Goal: Use online tool/utility: Utilize a website feature to perform a specific function

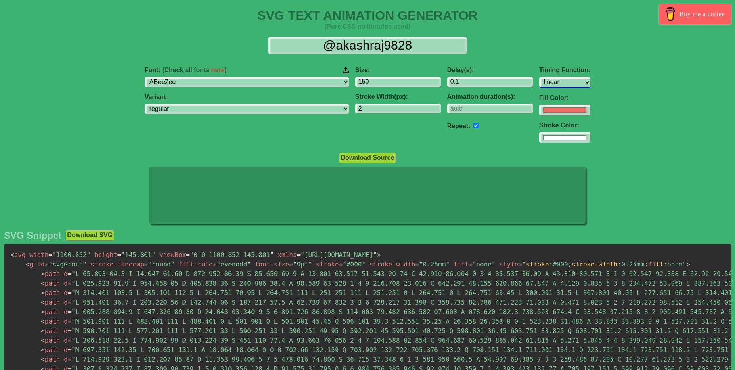
click at [304, 77] on select "ease ease-in ease-out ease-in-out linear step-start step-end" at bounding box center [564, 82] width 51 height 11
select select "ease-in"
click option "ease-in" at bounding box center [0, 0] width 0 height 0
click at [304, 77] on select "ease ease-in ease-out ease-in-out linear step-start step-end" at bounding box center [564, 82] width 51 height 11
click option "ease-in" at bounding box center [0, 0] width 0 height 0
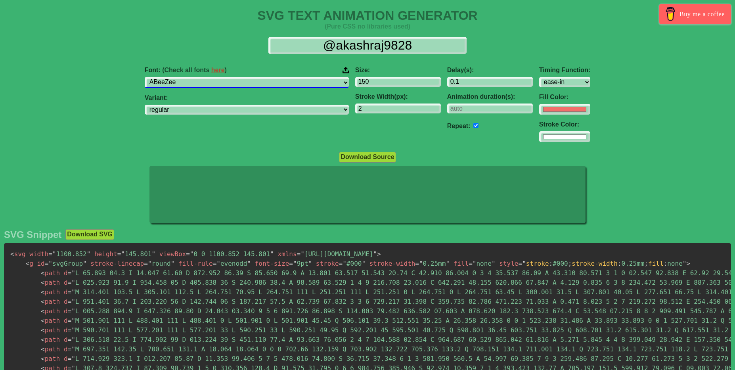
click at [293, 88] on select "ABeeZee [PERSON_NAME] Display AR One Sans [PERSON_NAME] Libre Aboreto Abril Fat…" at bounding box center [247, 82] width 204 height 11
click at [288, 106] on div "Variant: regular italic" at bounding box center [247, 104] width 204 height 21
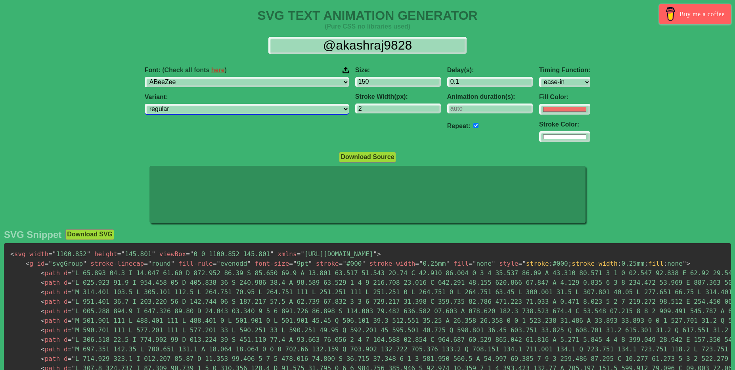
click at [145, 104] on select "regular italic" at bounding box center [247, 109] width 204 height 11
select select "italic"
click option "italic" at bounding box center [0, 0] width 0 height 0
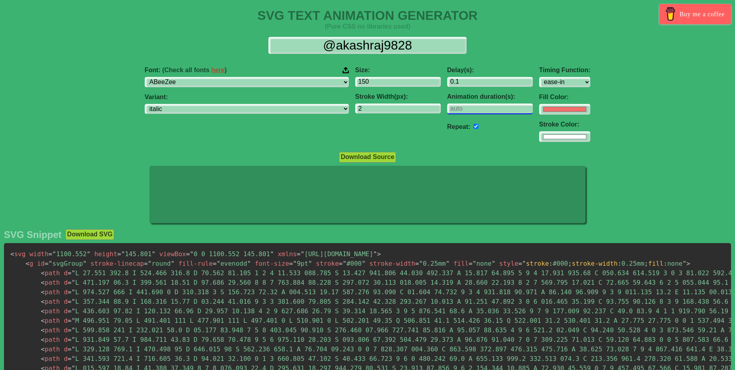
click at [304, 114] on input "number" at bounding box center [490, 108] width 86 height 11
